Goal: Use online tool/utility: Utilize a website feature to perform a specific function

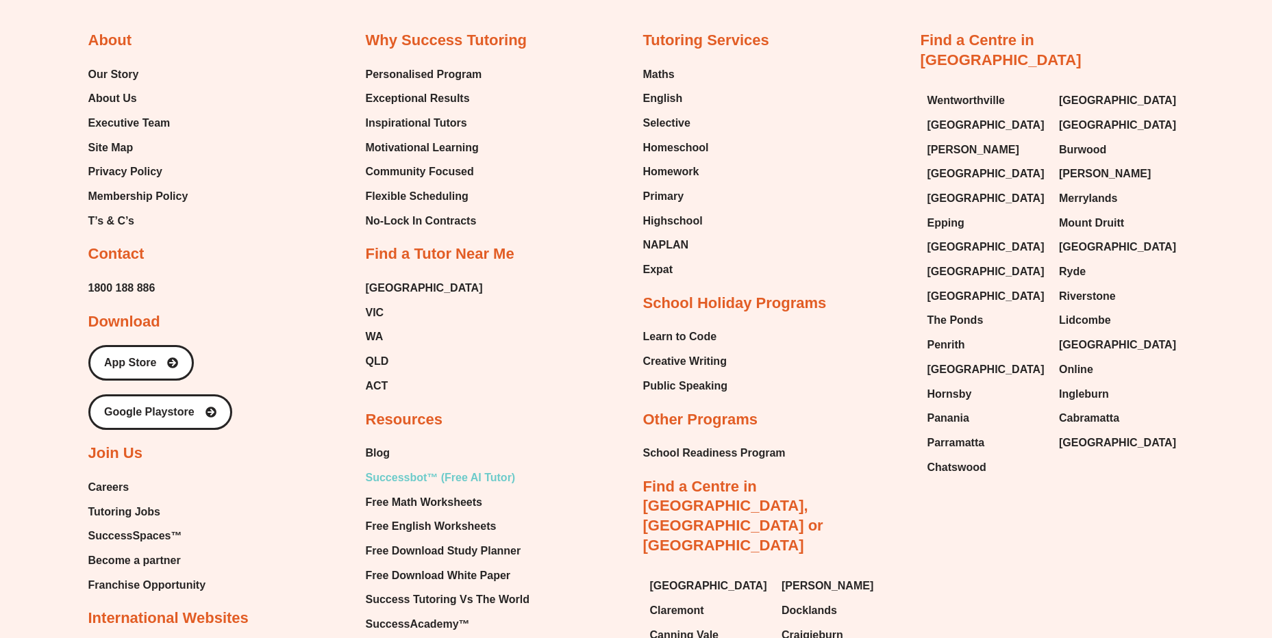
scroll to position [6027, 0]
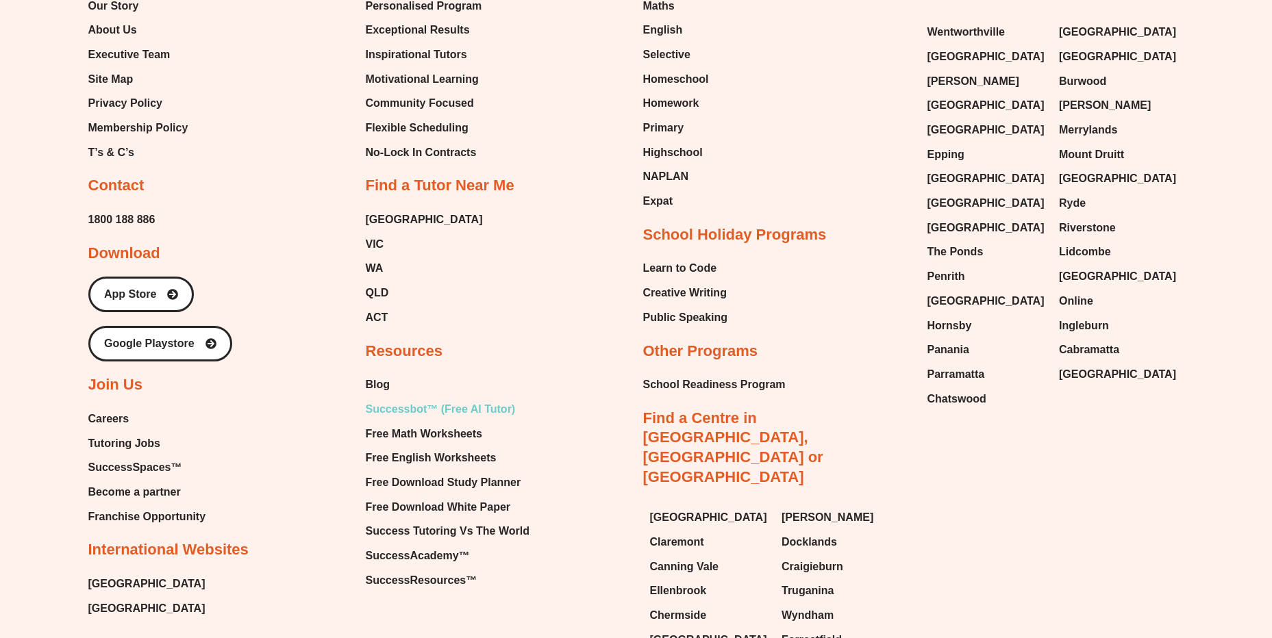
click at [473, 399] on span "Successbot™ (Free AI Tutor)" at bounding box center [441, 409] width 150 height 21
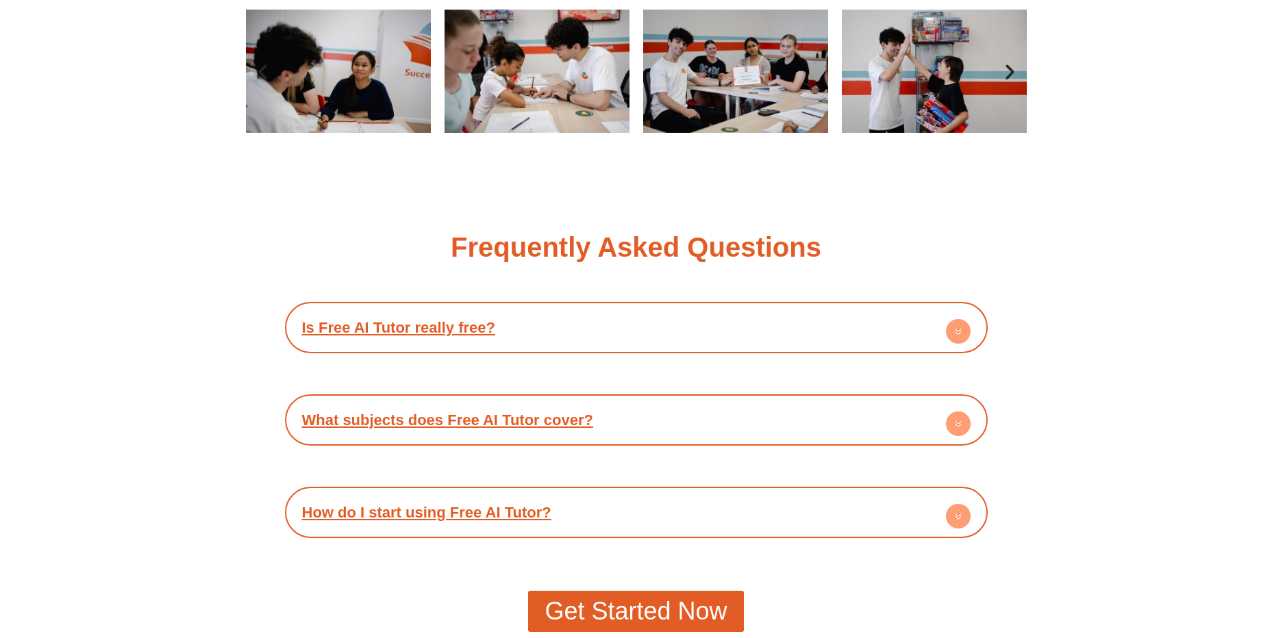
scroll to position [2329, 0]
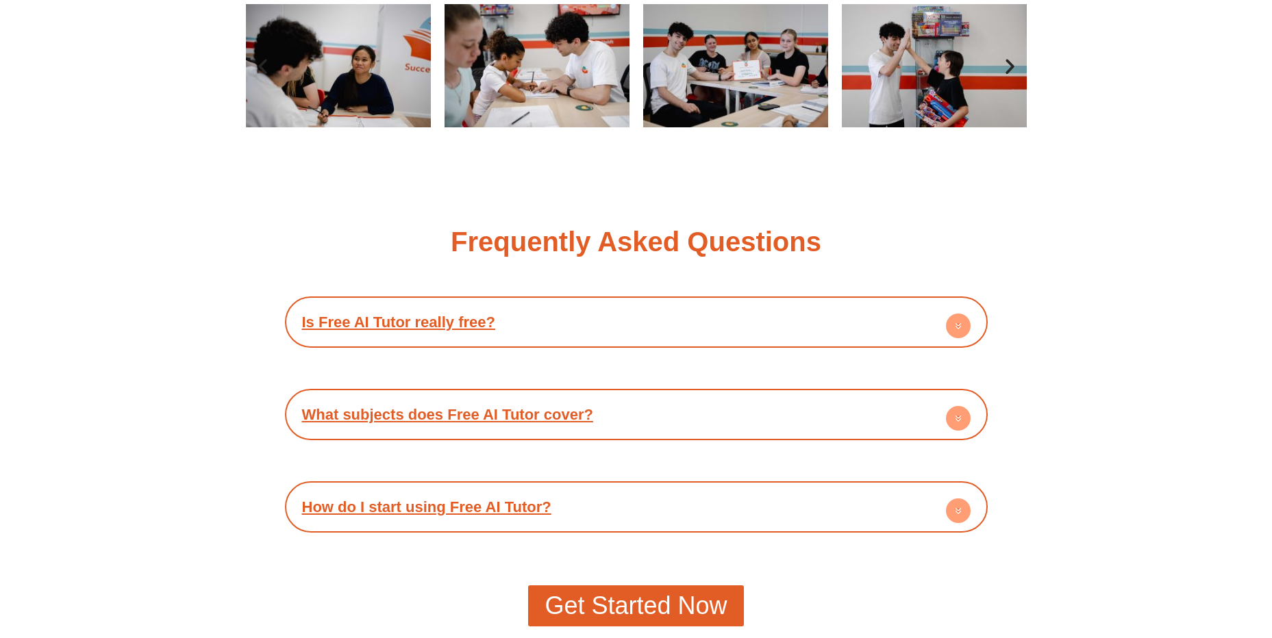
click at [965, 326] on circle at bounding box center [958, 326] width 25 height 25
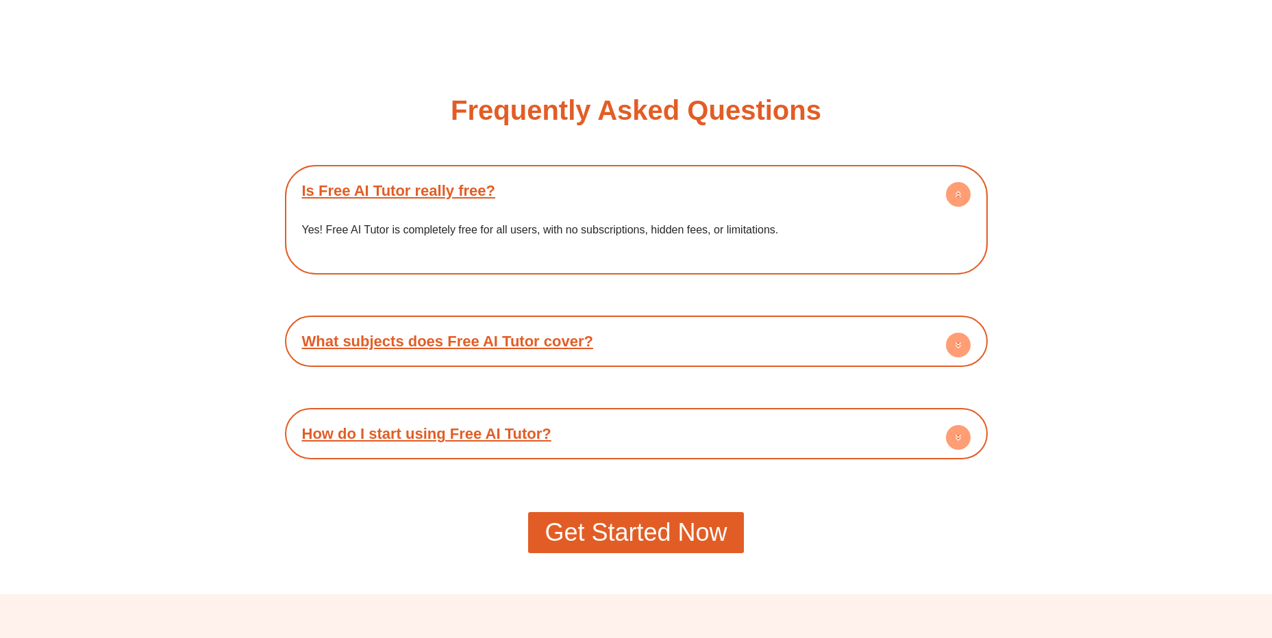
scroll to position [2466, 0]
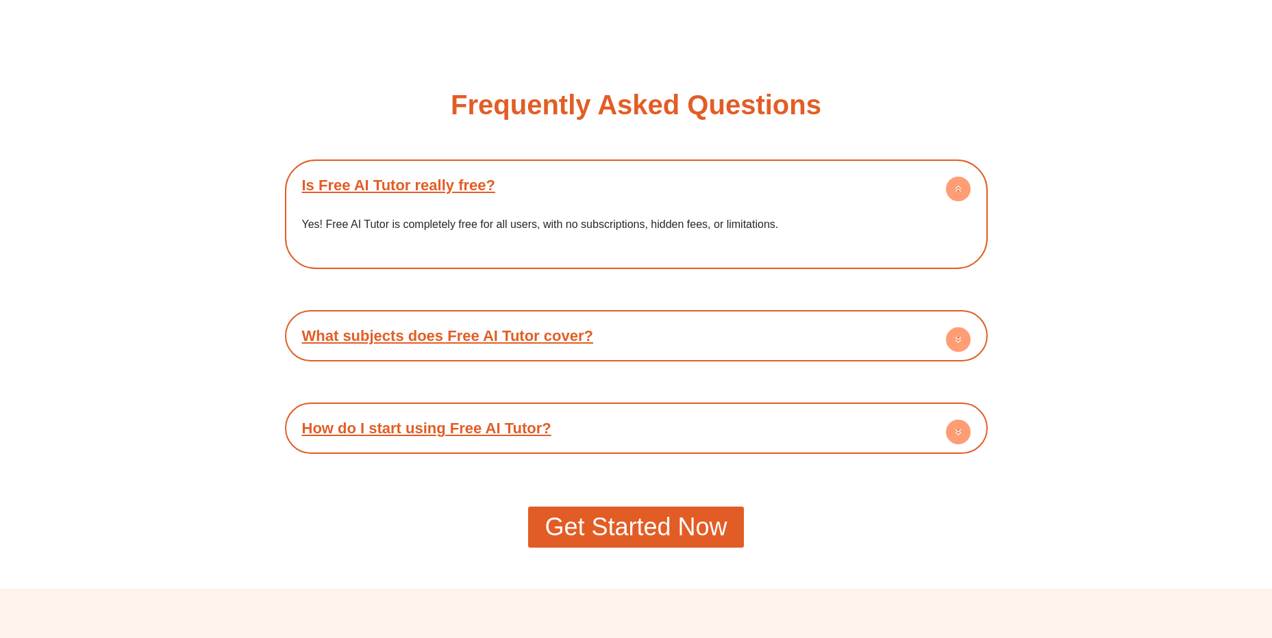
click at [962, 336] on circle at bounding box center [958, 339] width 25 height 25
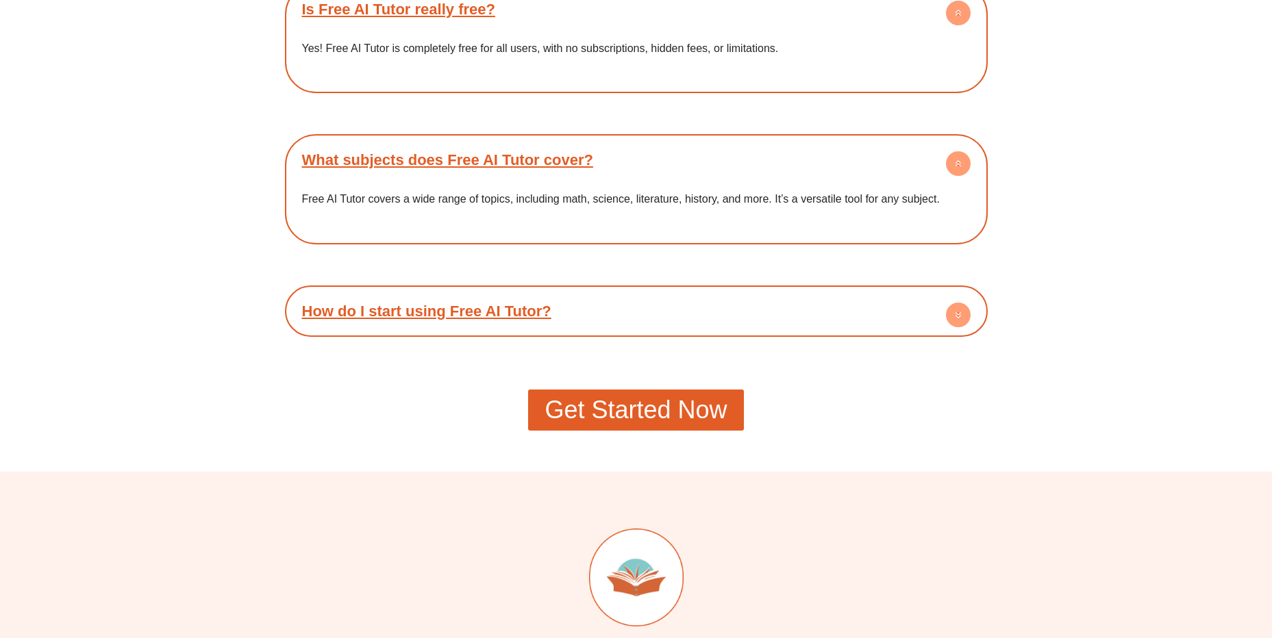
scroll to position [2671, 0]
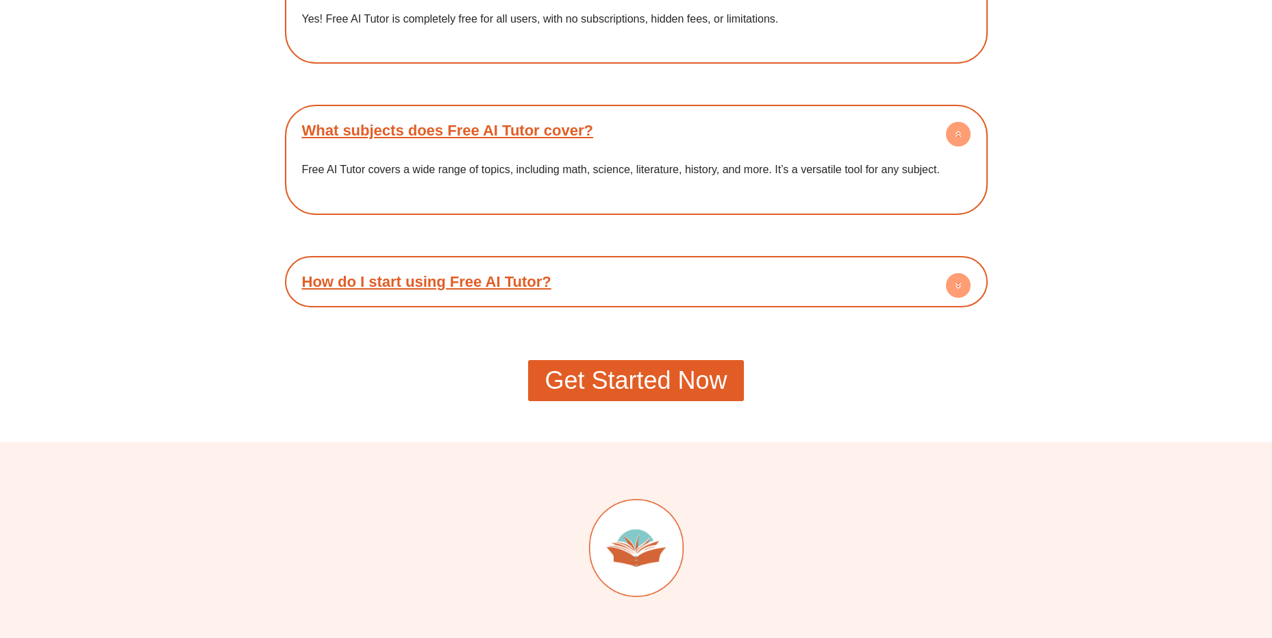
click at [957, 275] on circle at bounding box center [958, 285] width 25 height 25
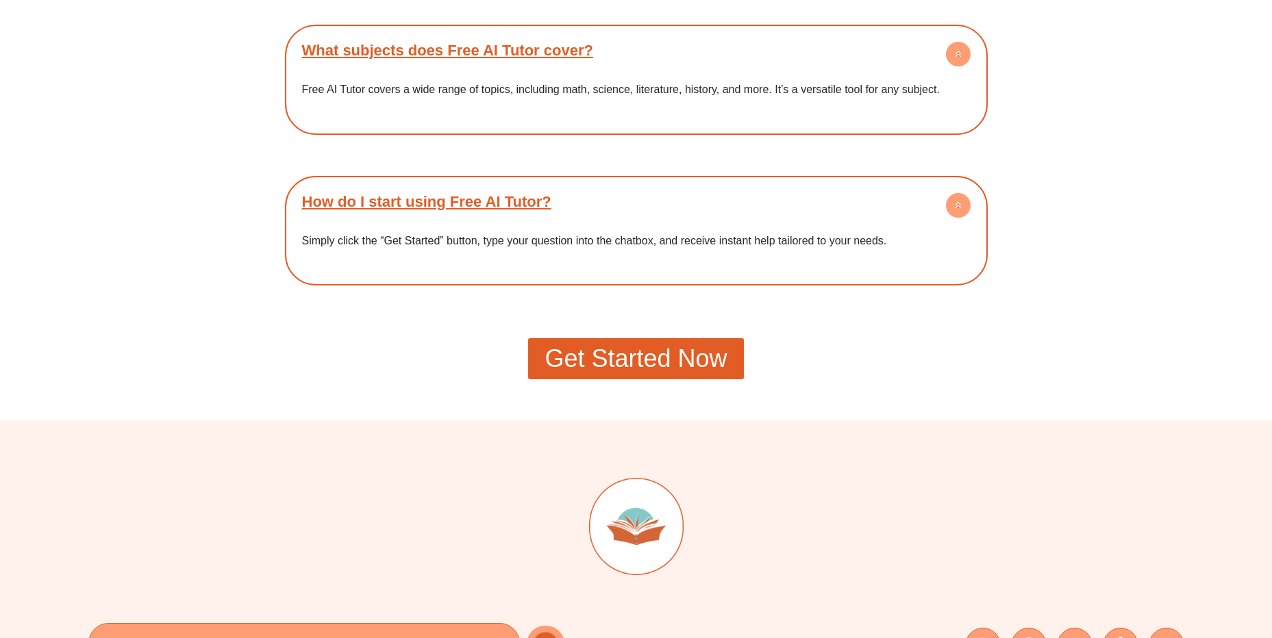
scroll to position [2877, 0]
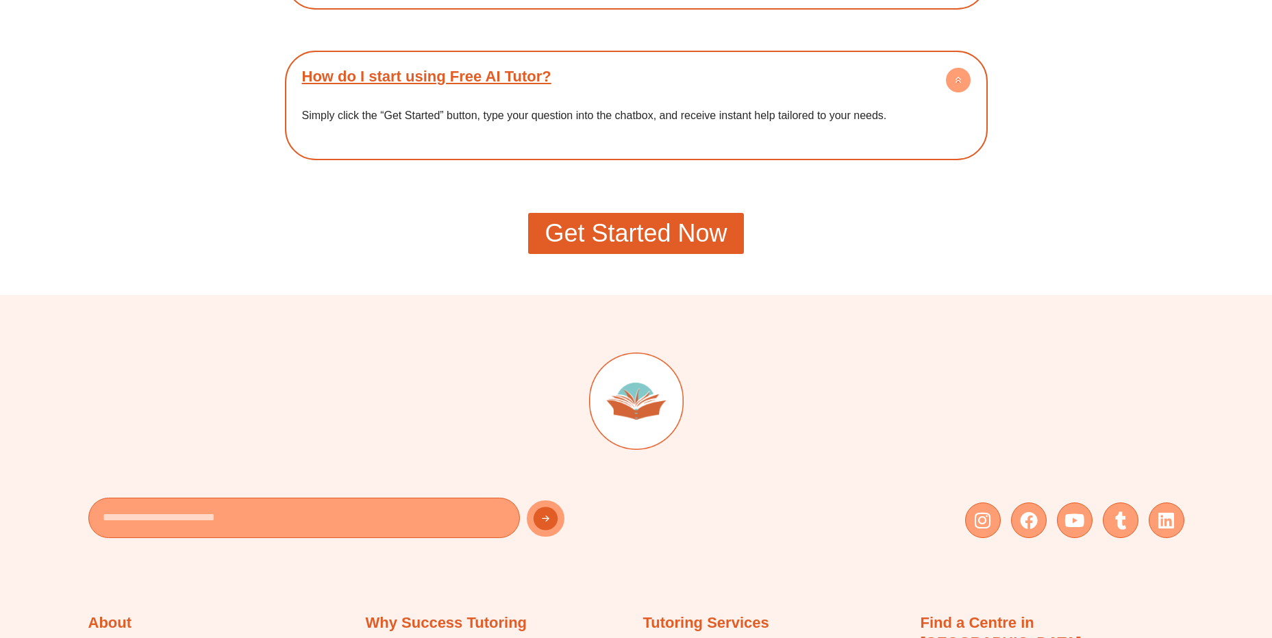
click at [664, 238] on span "Get Started Now" at bounding box center [635, 233] width 182 height 25
